Goal: Information Seeking & Learning: Learn about a topic

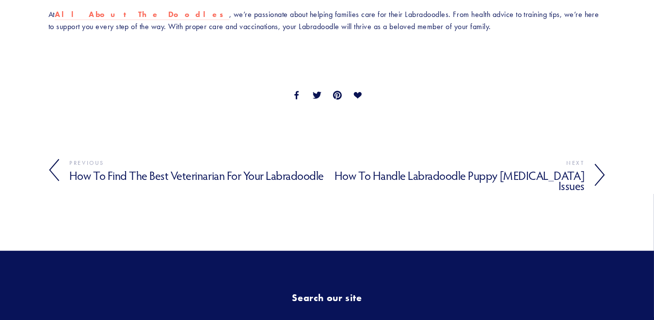
scroll to position [1654, 0]
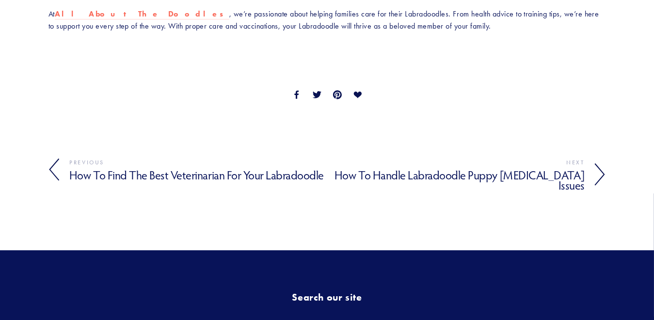
click at [468, 168] on h4 "How to Handle Labradoodle Puppy Teething Issues" at bounding box center [456, 180] width 258 height 24
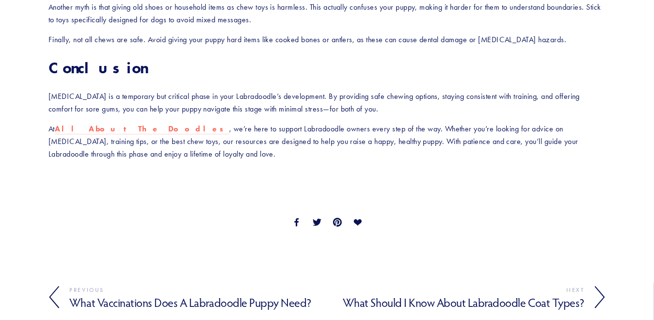
scroll to position [1321, 0]
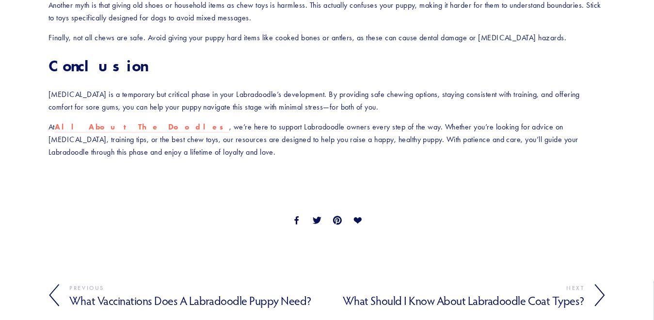
click at [412, 294] on h4 "What Should I Know About Labradoodle Coat Types?" at bounding box center [456, 301] width 258 height 14
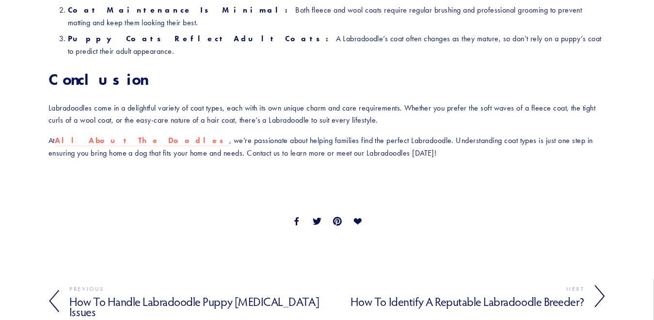
scroll to position [1341, 0]
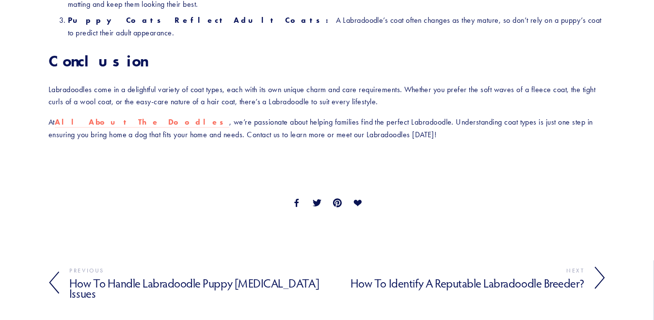
click at [445, 276] on h4 "How to Identify a Reputable Labradoodle Breeder?" at bounding box center [456, 283] width 258 height 14
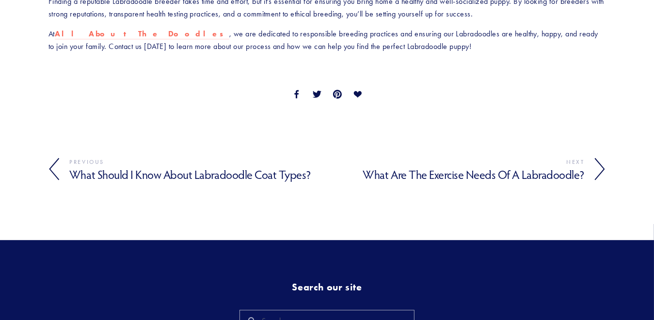
scroll to position [1627, 0]
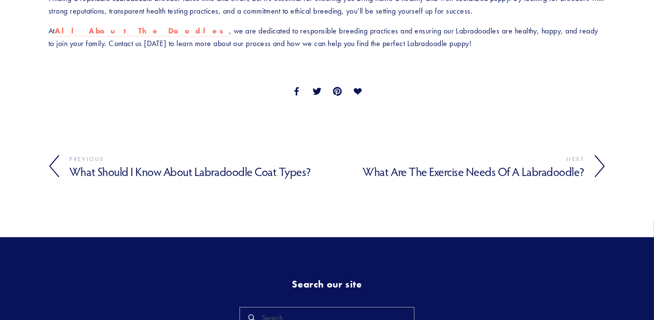
click at [153, 179] on h4 "What Should I Know About Labradoodle Coat Types?" at bounding box center [198, 172] width 258 height 14
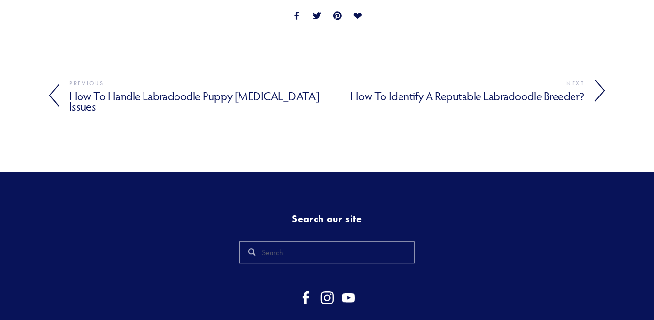
scroll to position [1530, 0]
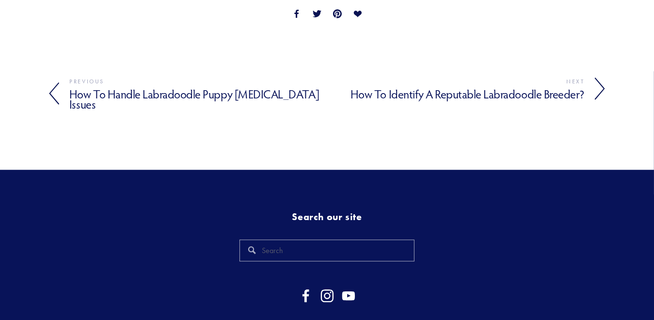
click at [405, 87] on h4 "How to Identify a Reputable Labradoodle Breeder?" at bounding box center [456, 94] width 258 height 14
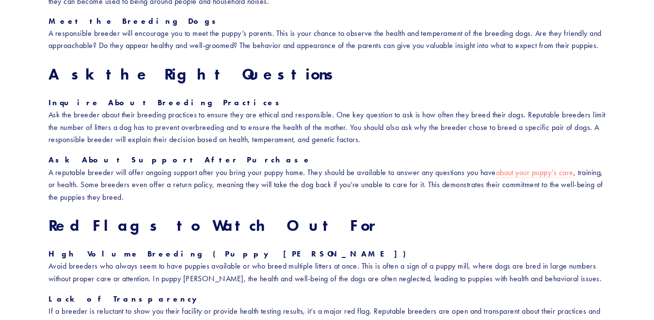
scroll to position [1119, 0]
